Goal: Book appointment/travel/reservation

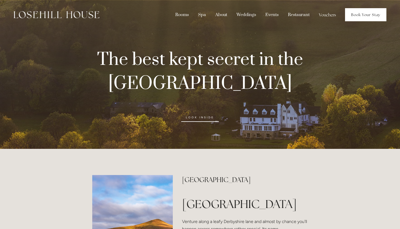
click at [364, 15] on link "Book Your Stay" at bounding box center [365, 14] width 41 height 13
click at [195, 114] on link "look inside" at bounding box center [200, 117] width 38 height 9
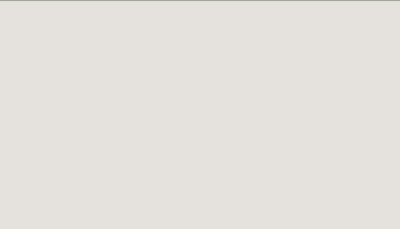
scroll to position [30, 0]
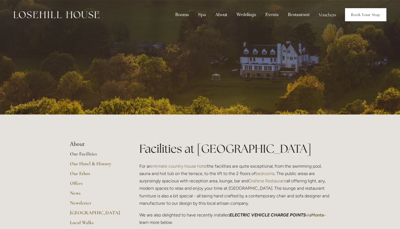
click at [366, 13] on link "Book Your Stay" at bounding box center [365, 14] width 41 height 13
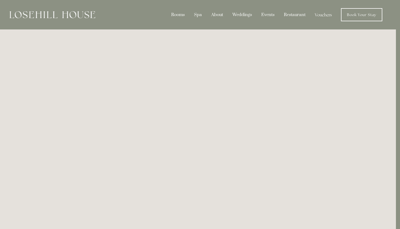
scroll to position [0, 4]
